Goal: Information Seeking & Learning: Learn about a topic

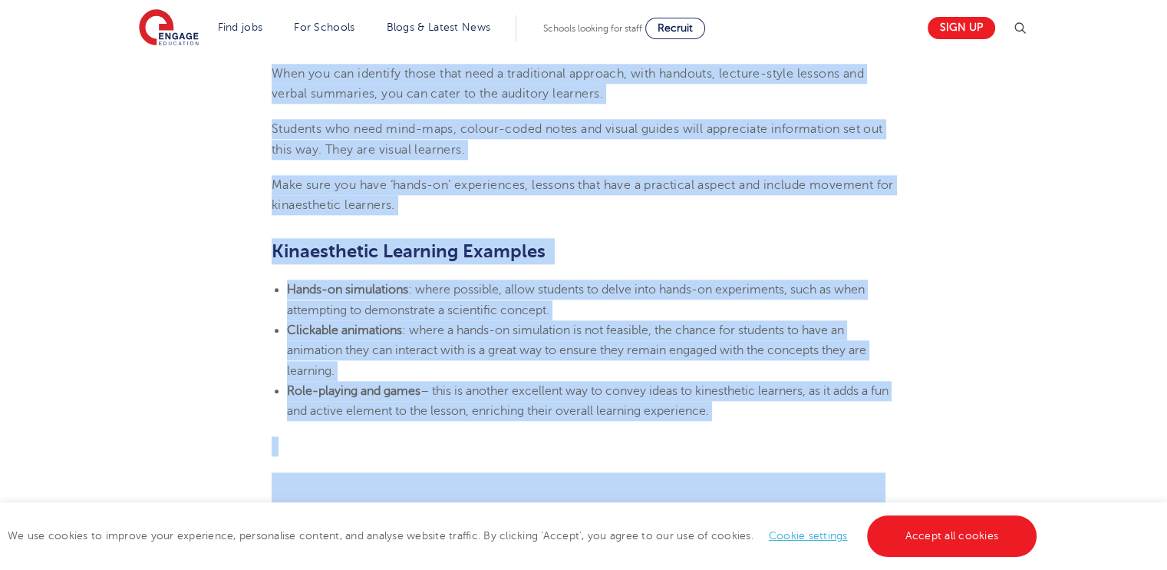
scroll to position [1969, 0]
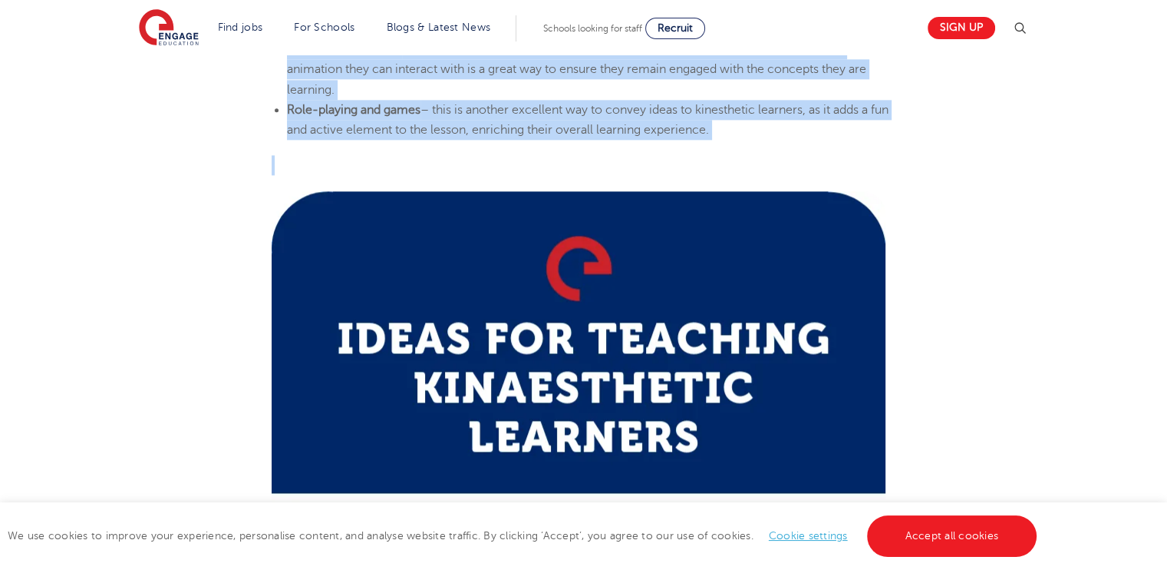
drag, startPoint x: 273, startPoint y: 207, endPoint x: 742, endPoint y: 156, distance: 471.8
click at [832, 168] on section "[DATE] Learning Styles: Kinaesthetic Learner Characteristics – Engage Education…" at bounding box center [583, 240] width 931 height 3573
copy section "Loremips Dolors: Ametconsecte Adipisc Elitseddoeiusmo – Tempor Incididun | Utla…"
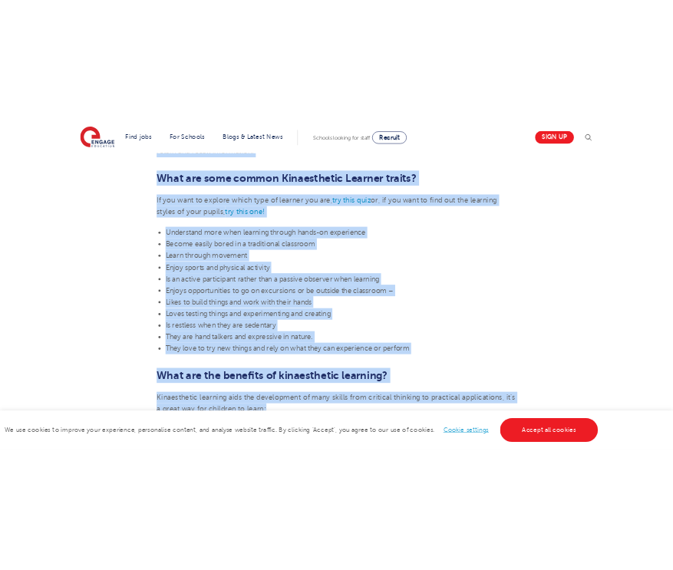
scroll to position [563, 0]
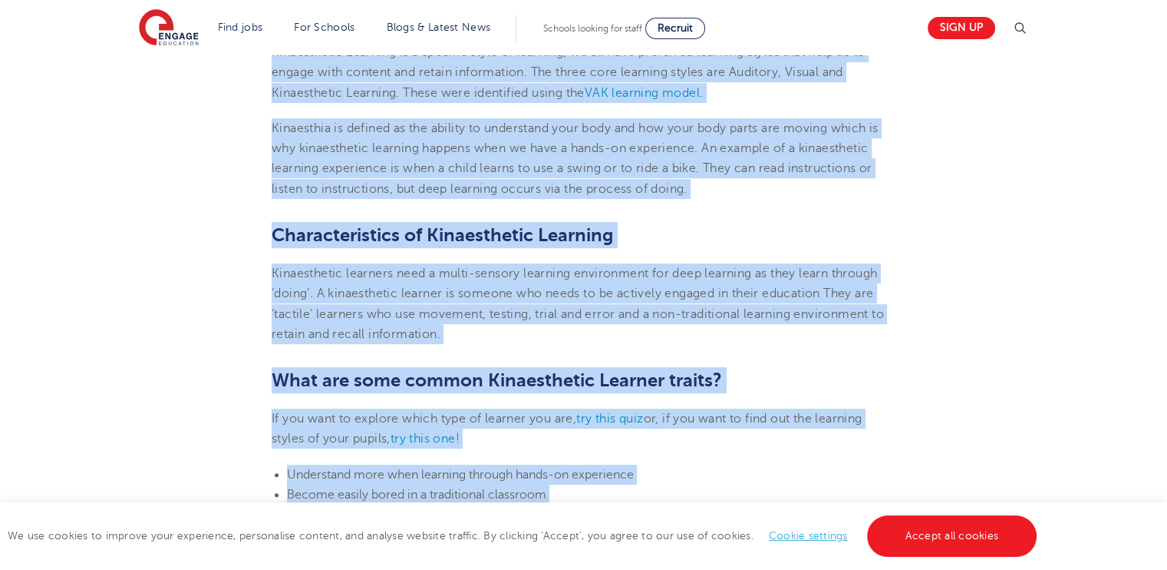
copy section "Loremips Dolors: Ametconsecte Adipisc Elitseddoeiusmo – Tempor Incididun | Utla…"
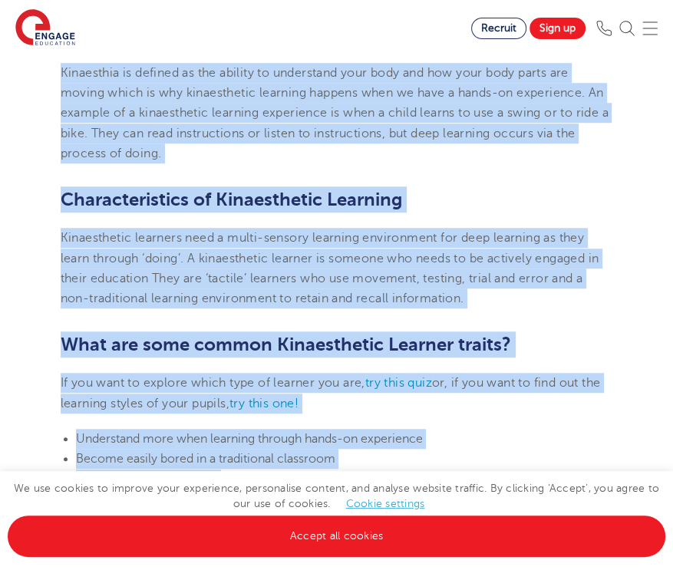
scroll to position [844, 0]
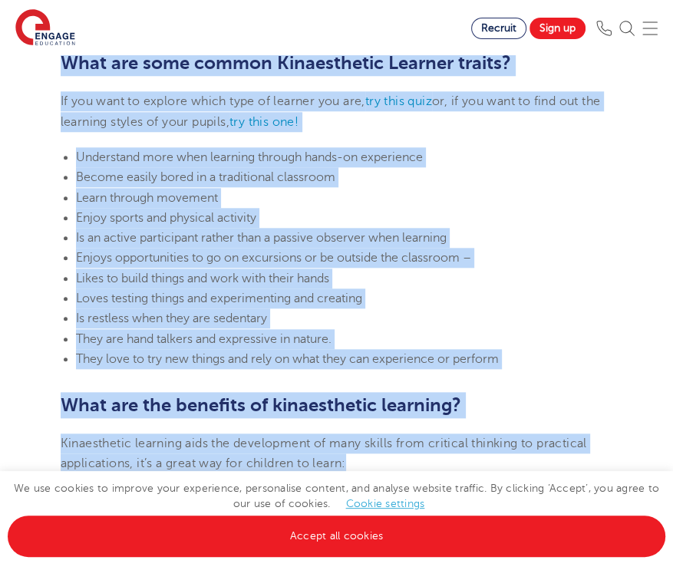
click at [515, 228] on li "Enjoy sports and physical activity" at bounding box center [344, 218] width 537 height 20
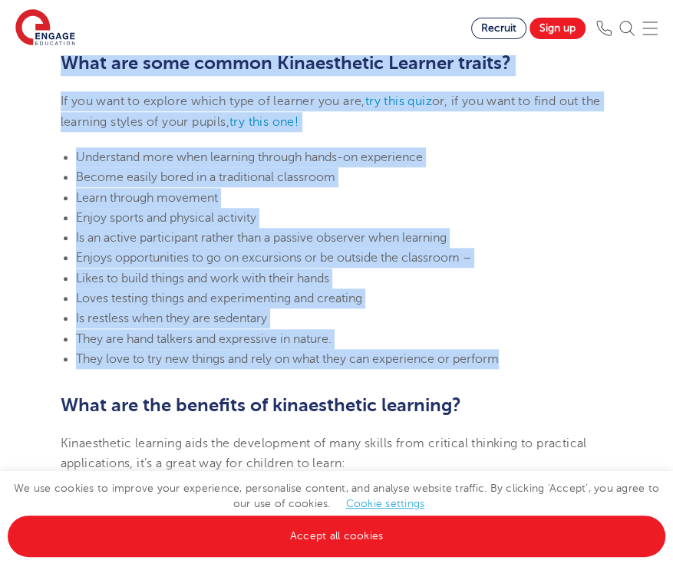
drag, startPoint x: 55, startPoint y: 167, endPoint x: 528, endPoint y: 380, distance: 518.4
copy section "Loremips Dolors: Ametconsecte Adipisc Elitseddoeiusmo – Tempor Incididun | Utla…"
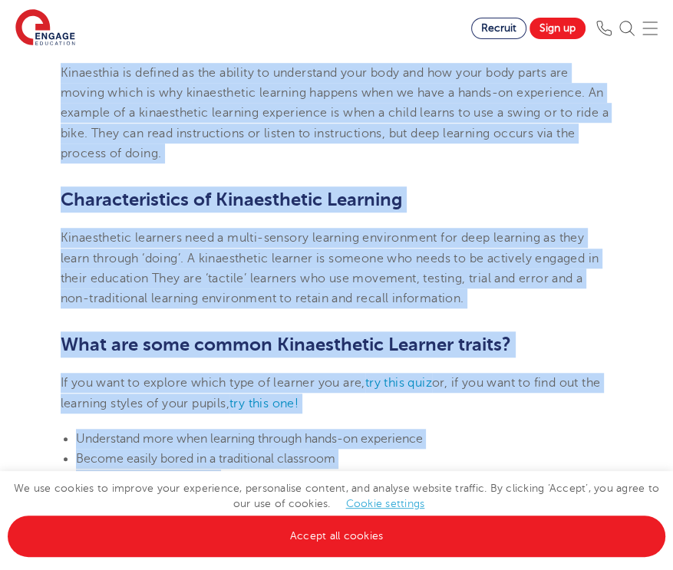
scroll to position [281, 0]
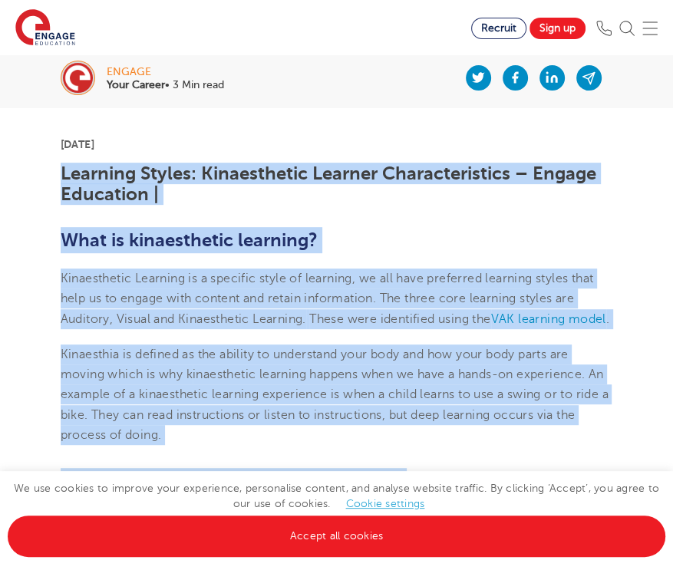
click at [71, 181] on h1 "Learning Styles: Kinaesthetic Learner Characteristics – Engage Education |" at bounding box center [337, 183] width 553 height 41
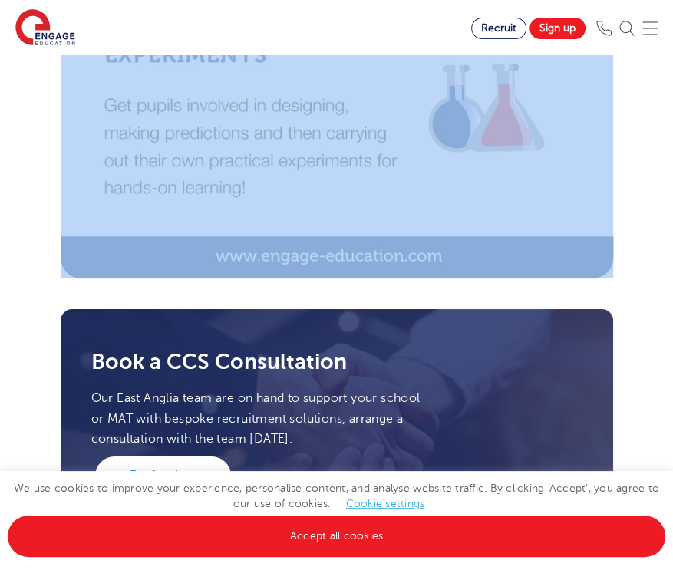
scroll to position [3095, 0]
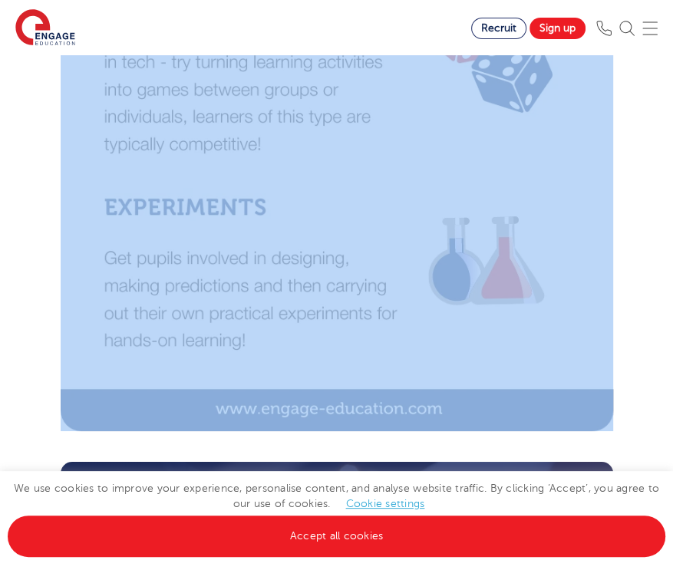
drag, startPoint x: 58, startPoint y: 174, endPoint x: 426, endPoint y: 229, distance: 372.4
copy section "Loremips Dolors: Ametconsecte Adipisc Elitseddoeiusmo – Tempor Incididun | Utla…"
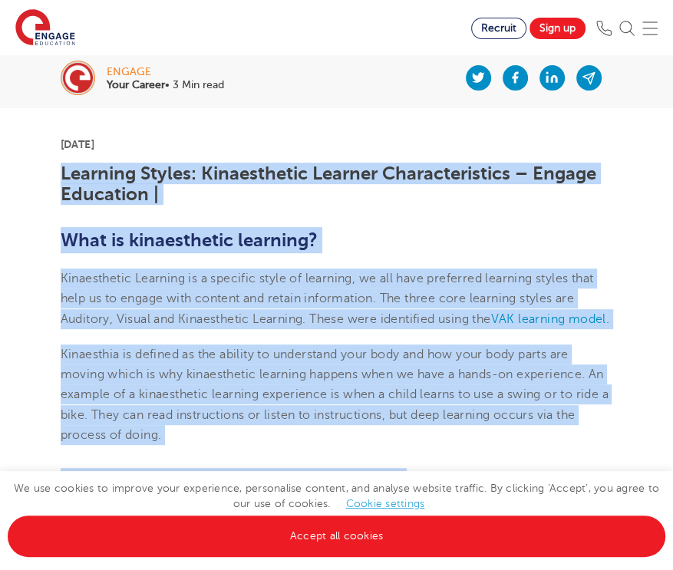
scroll to position [563, 0]
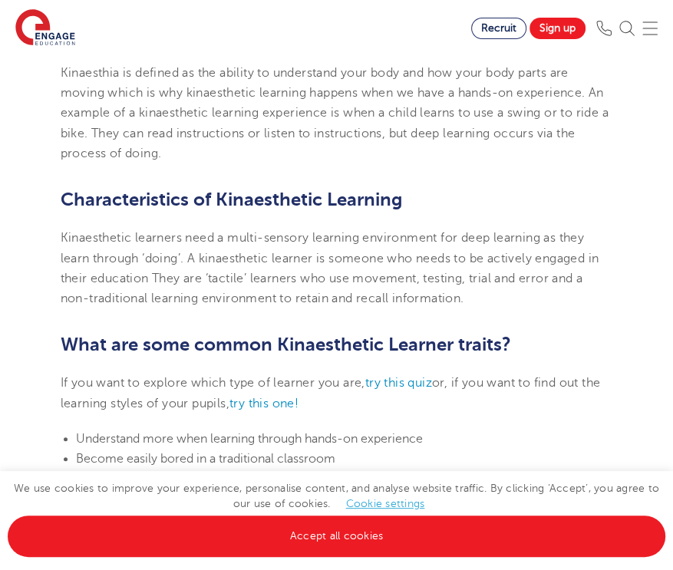
scroll to position [281, 0]
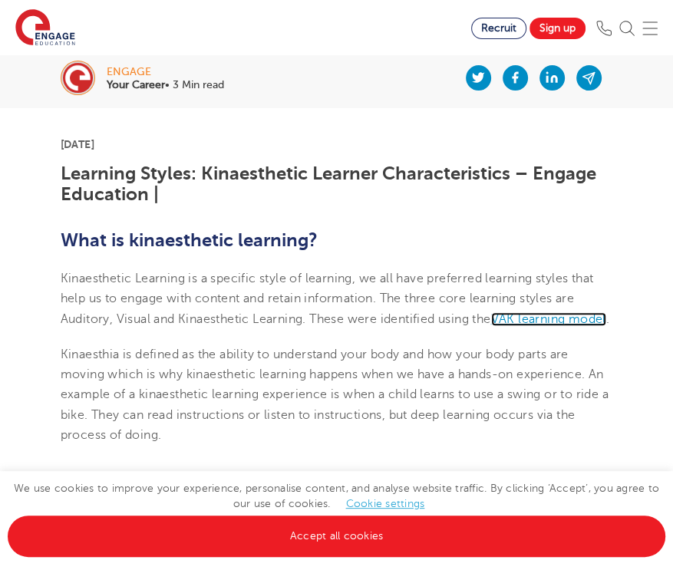
click at [532, 318] on span "VAK learning model" at bounding box center [548, 319] width 115 height 14
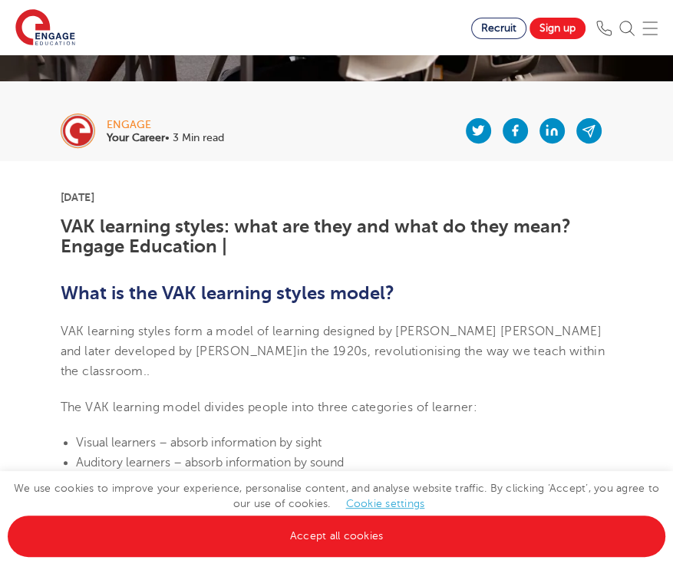
scroll to position [563, 0]
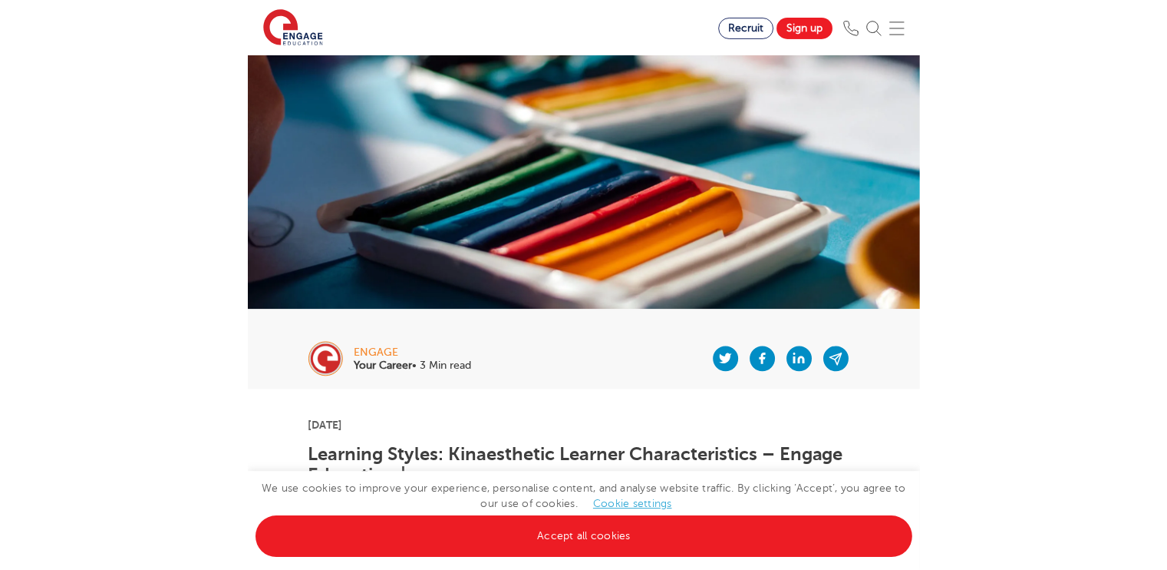
scroll to position [535, 0]
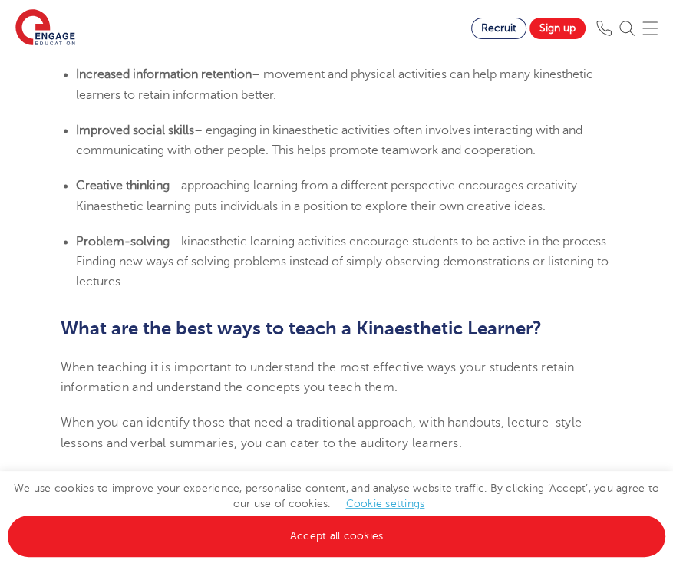
scroll to position [1403, 0]
